Goal: Task Accomplishment & Management: Use online tool/utility

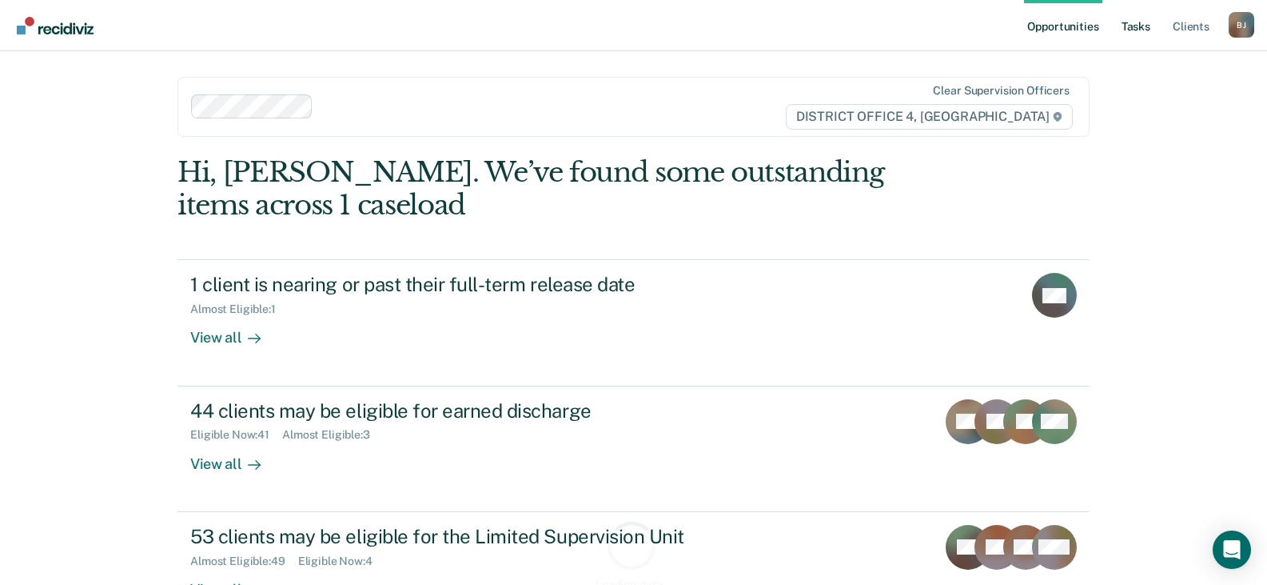
click at [1143, 29] on link "Tasks" at bounding box center [1136, 25] width 35 height 51
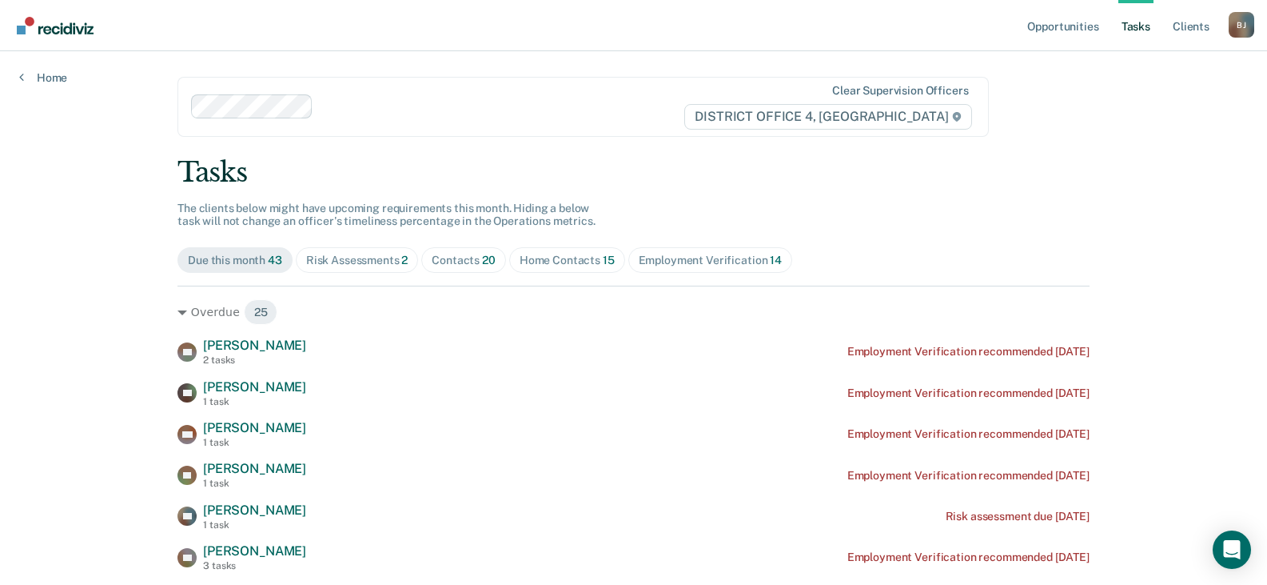
click at [543, 252] on span "Home Contacts 15" at bounding box center [567, 260] width 116 height 26
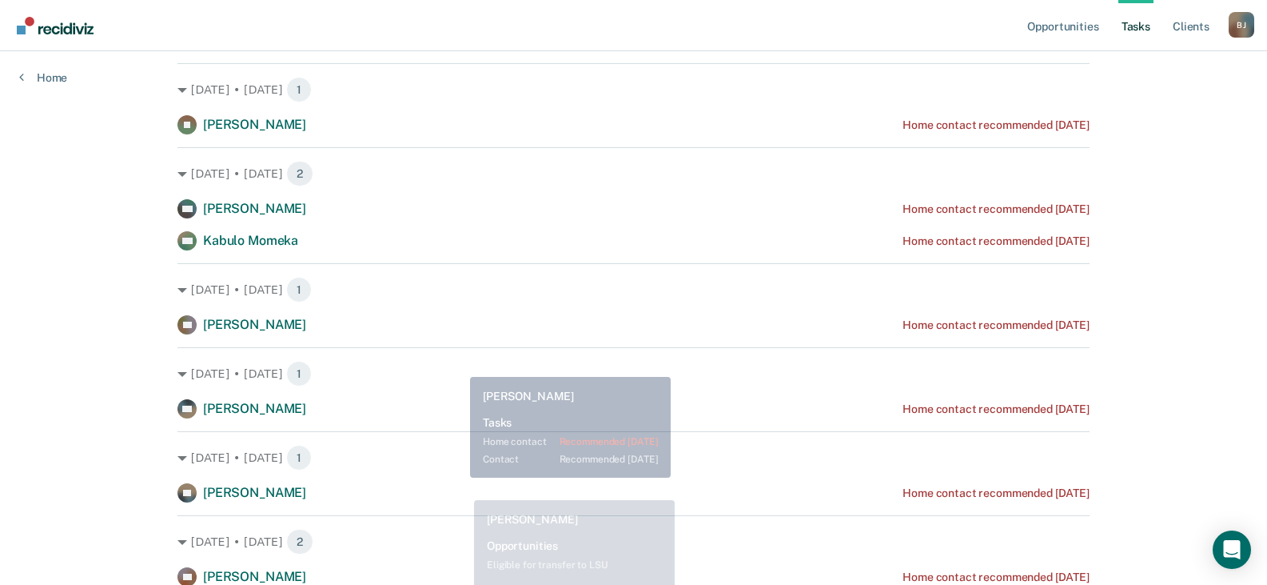
scroll to position [240, 0]
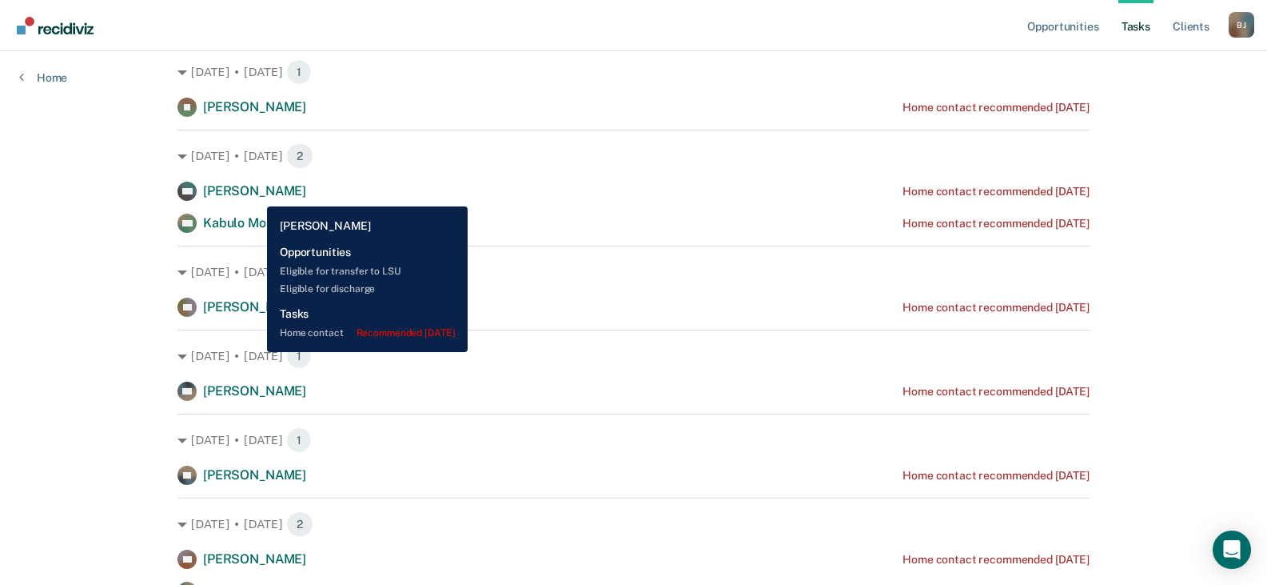
click at [257, 194] on span "[PERSON_NAME]" at bounding box center [254, 190] width 103 height 15
